Goal: Information Seeking & Learning: Compare options

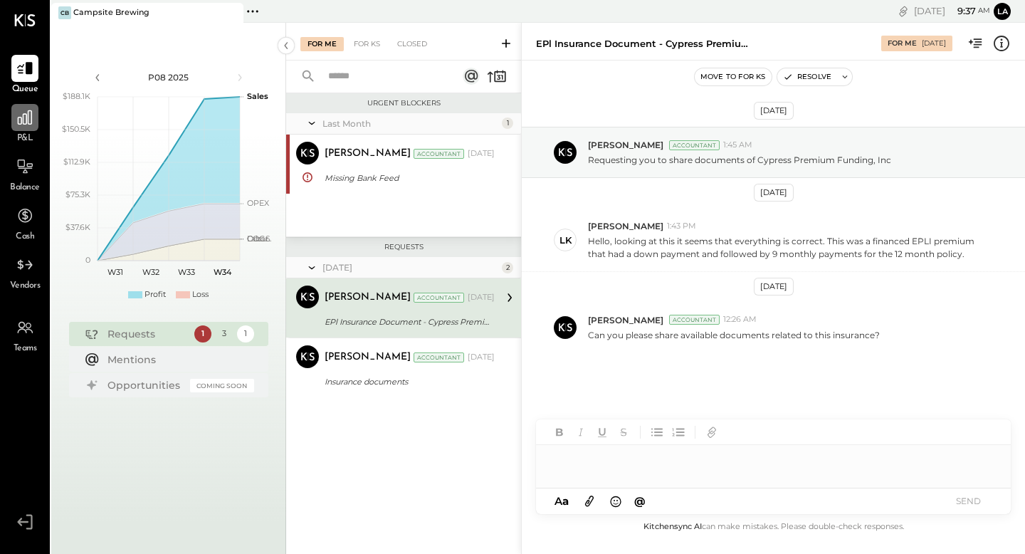
click at [26, 126] on icon at bounding box center [25, 117] width 19 height 19
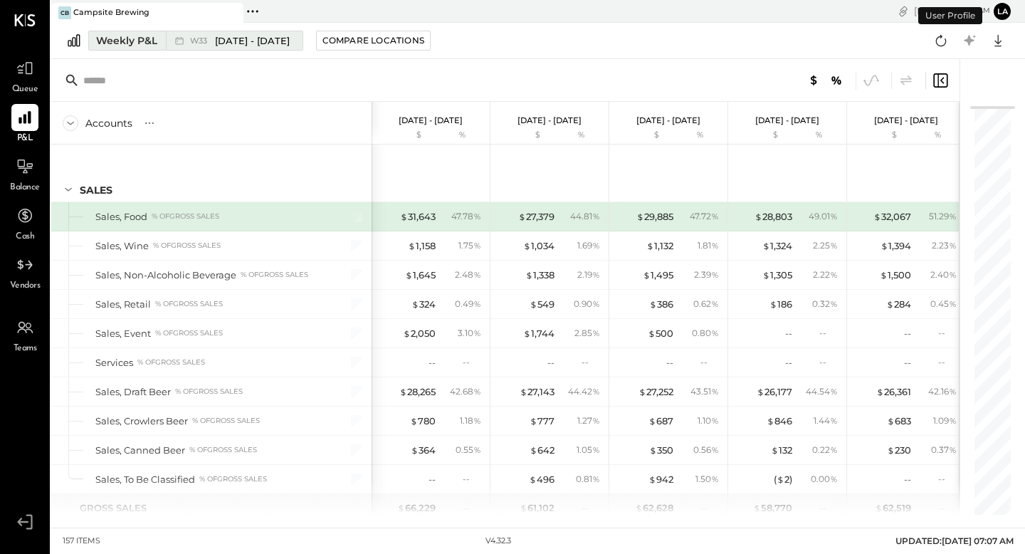
click at [138, 42] on div "Weekly P&L" at bounding box center [126, 40] width 61 height 14
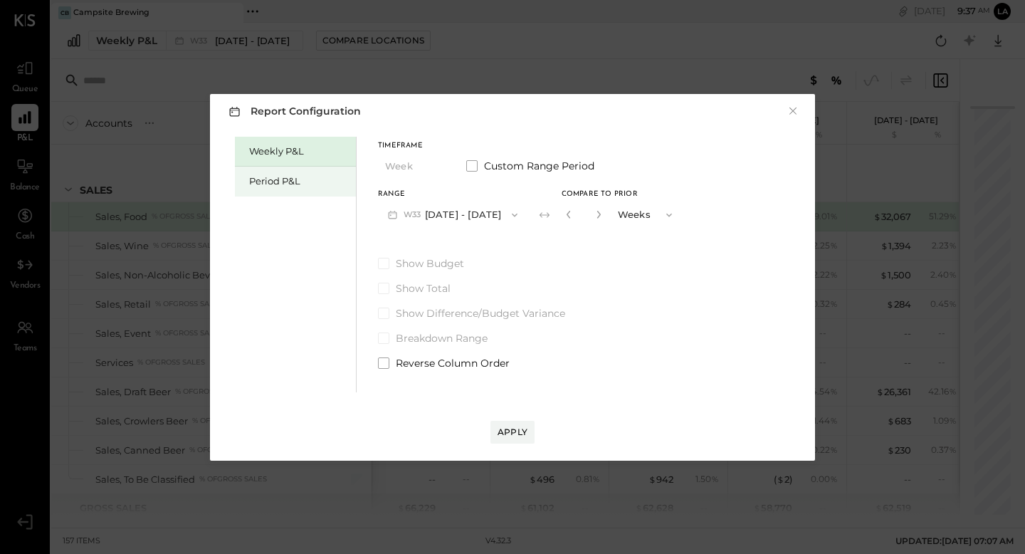
click at [285, 179] on div "Period P&L" at bounding box center [299, 181] width 100 height 14
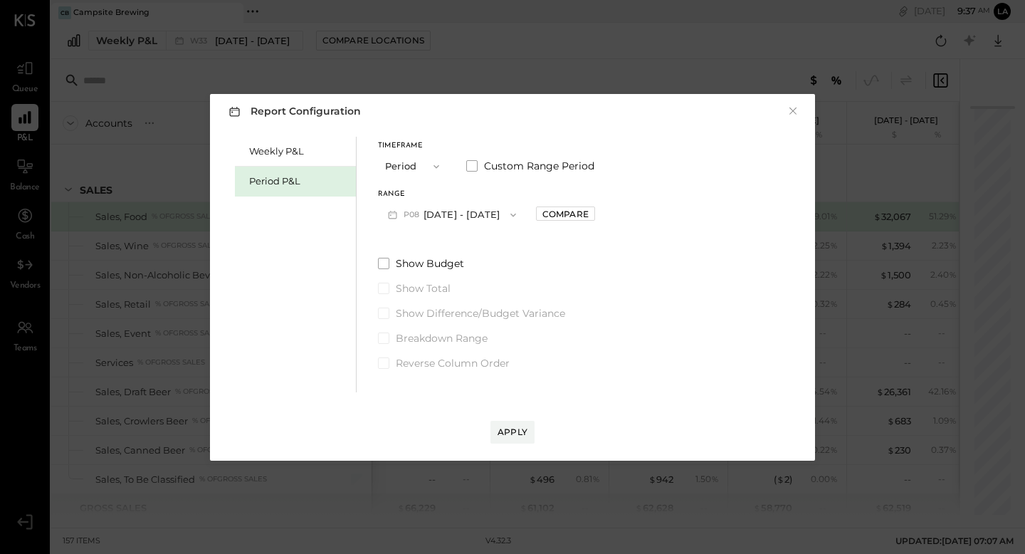
click at [457, 213] on button "P08 [DATE] - [DATE]" at bounding box center [452, 214] width 148 height 26
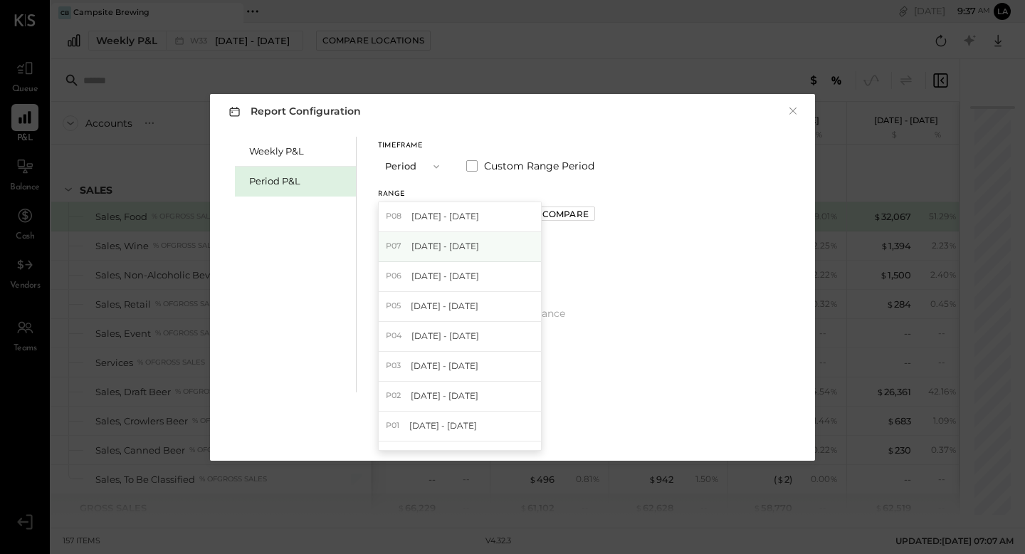
click at [455, 238] on div "P07 [DATE] - [DATE]" at bounding box center [460, 247] width 162 height 30
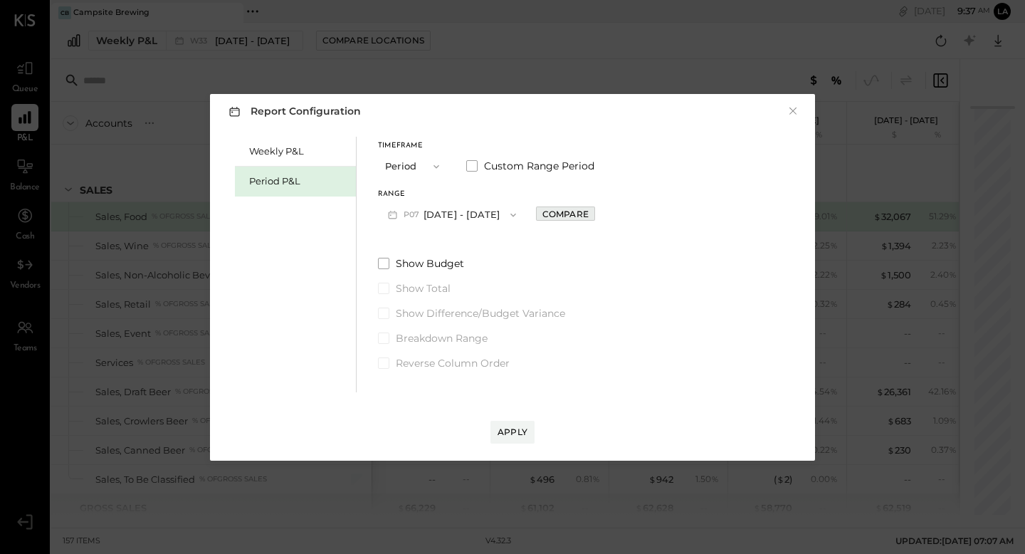
click at [586, 219] on div "Compare" at bounding box center [565, 214] width 46 height 12
click at [668, 213] on button "Periods" at bounding box center [644, 214] width 71 height 26
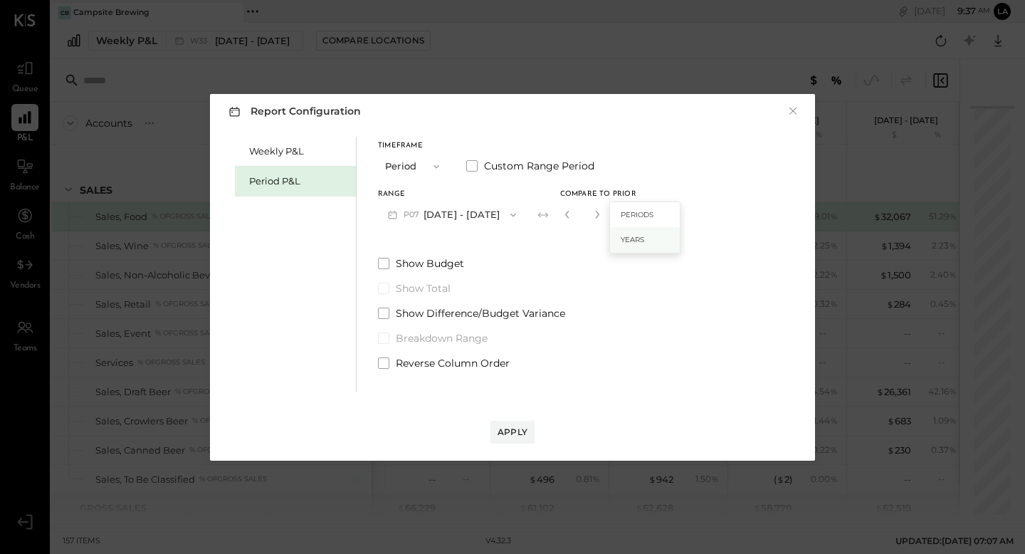
click at [668, 228] on div "Years" at bounding box center [645, 240] width 70 height 26
click at [519, 428] on div "Apply" at bounding box center [512, 432] width 30 height 12
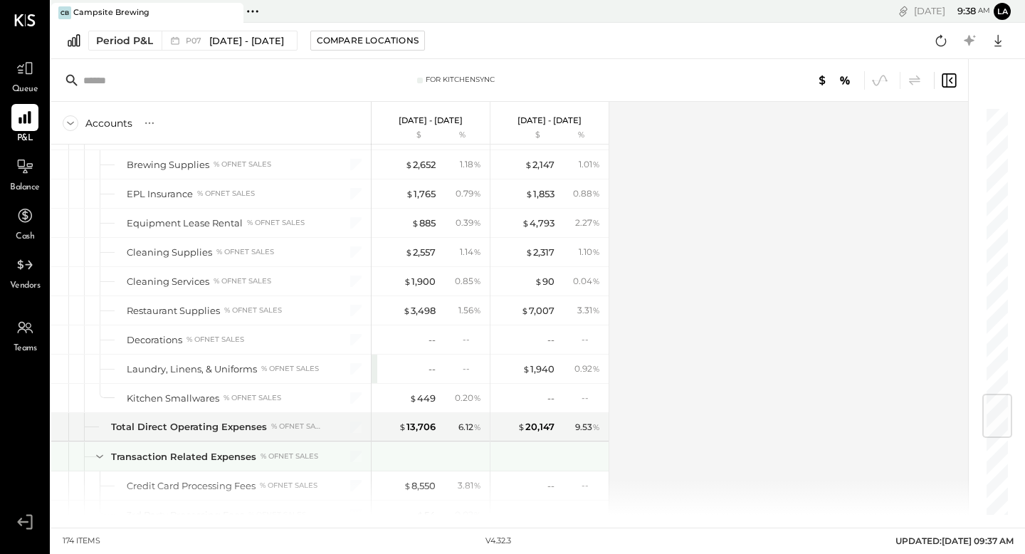
scroll to position [2405, 0]
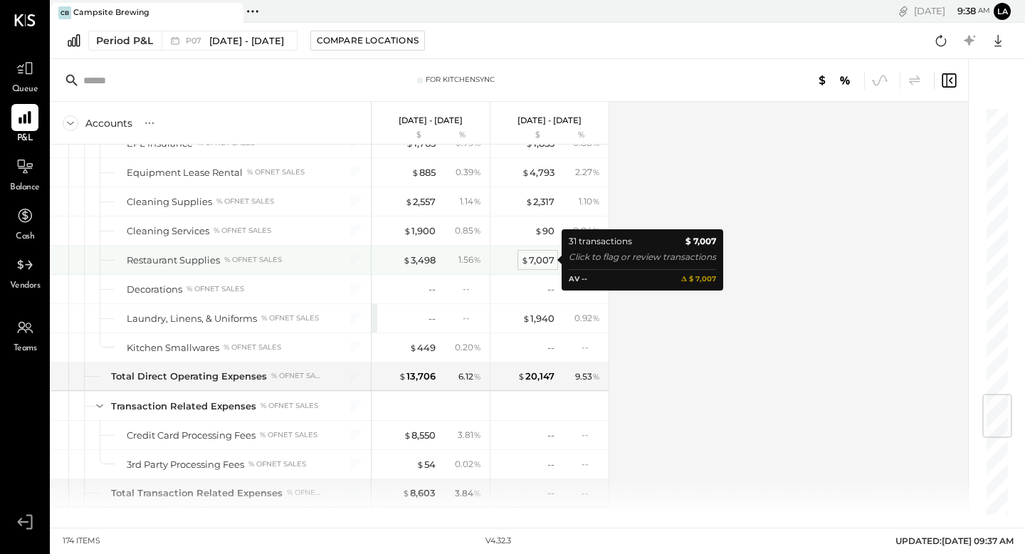
click at [552, 260] on div "$ 7,007" at bounding box center [537, 260] width 33 height 14
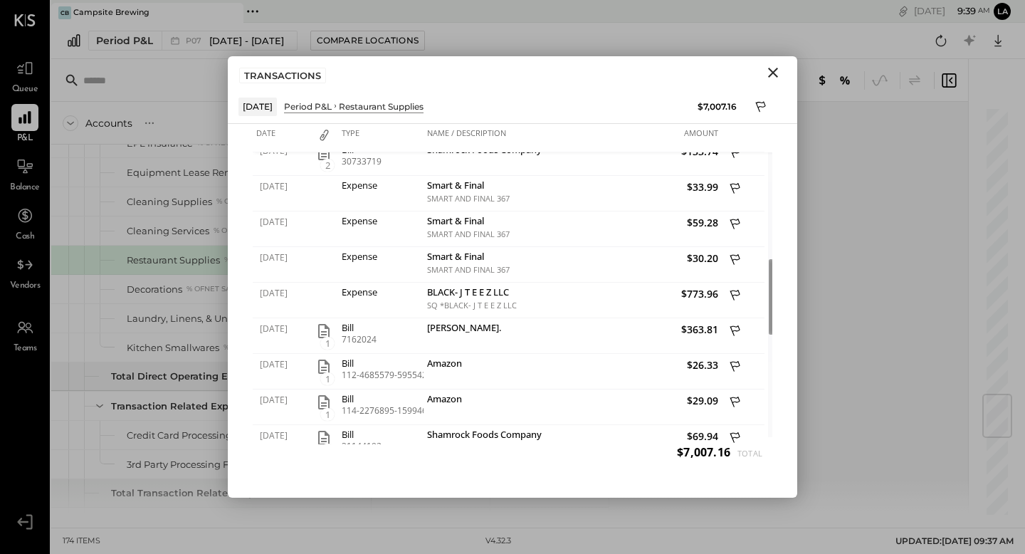
click at [769, 77] on icon "Close" at bounding box center [772, 72] width 17 height 17
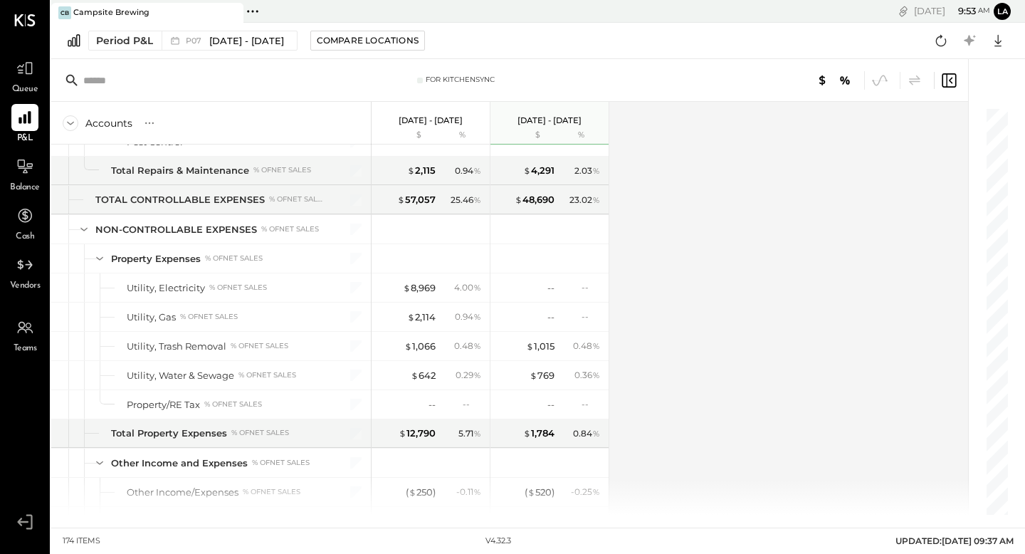
scroll to position [4096, 0]
